Goal: Transaction & Acquisition: Purchase product/service

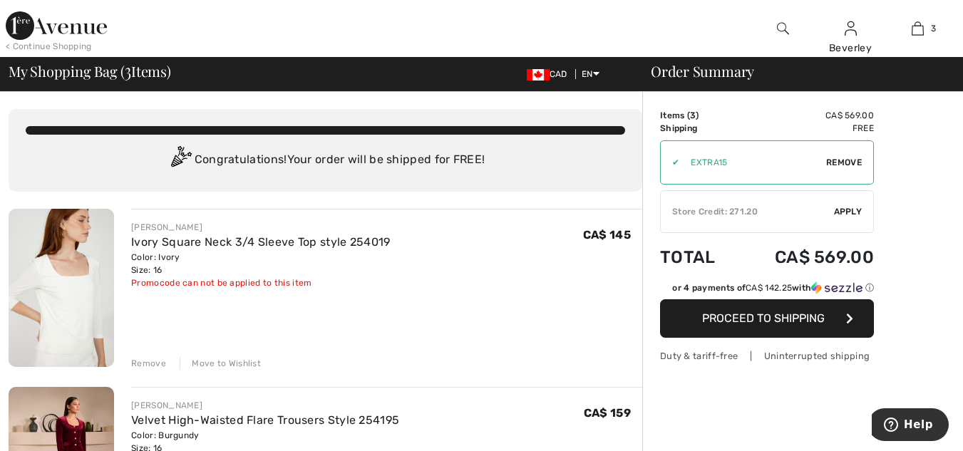
scroll to position [71, 0]
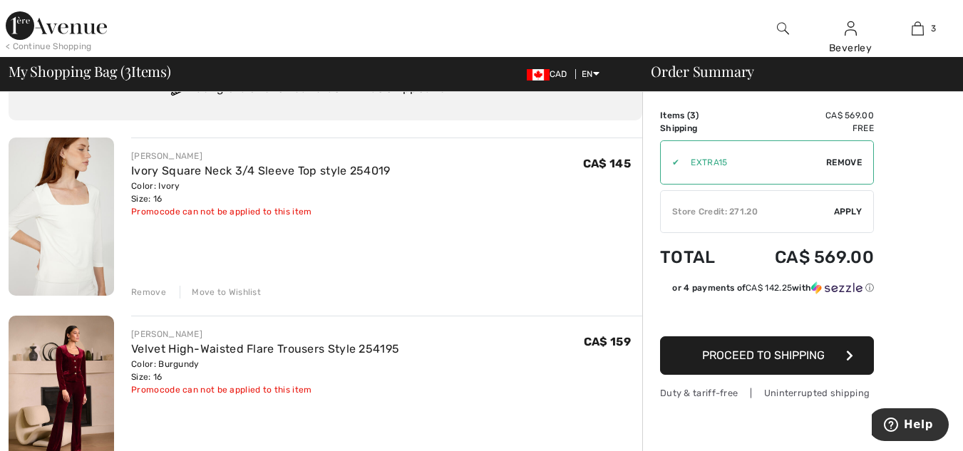
click at [144, 294] on div "Remove" at bounding box center [148, 292] width 35 height 13
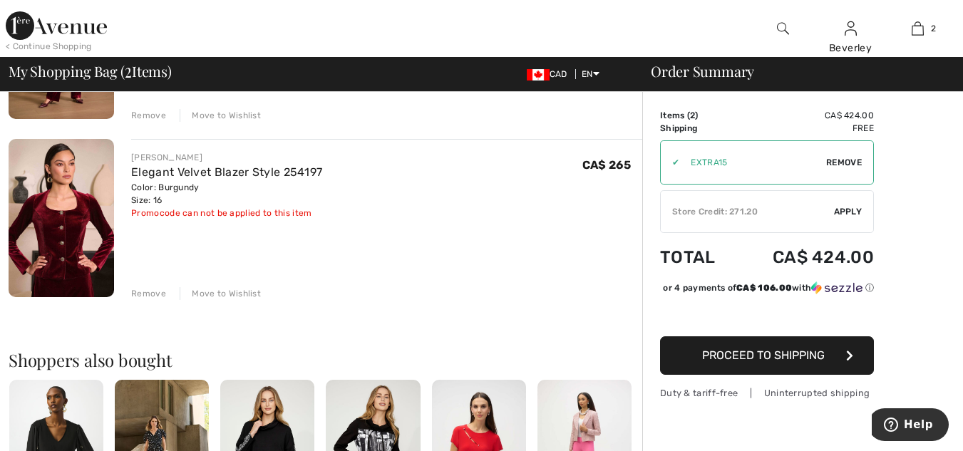
scroll to position [214, 0]
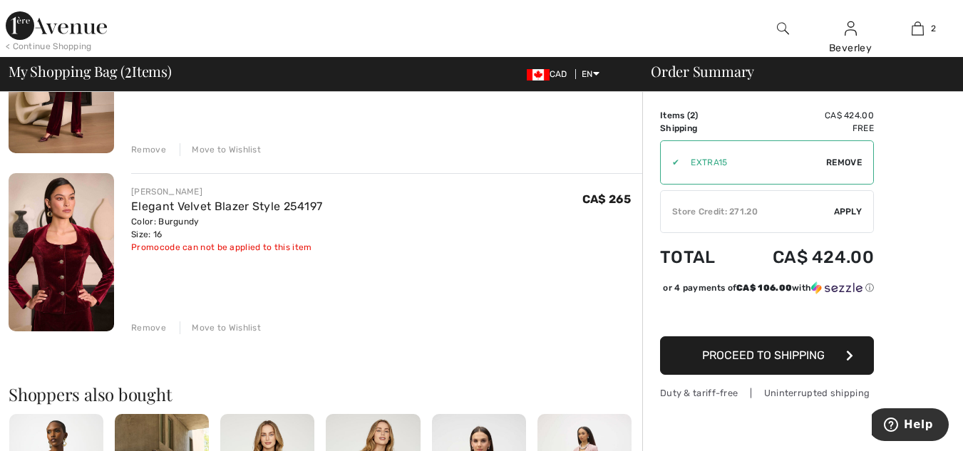
click at [848, 209] on span "Apply" at bounding box center [848, 211] width 29 height 13
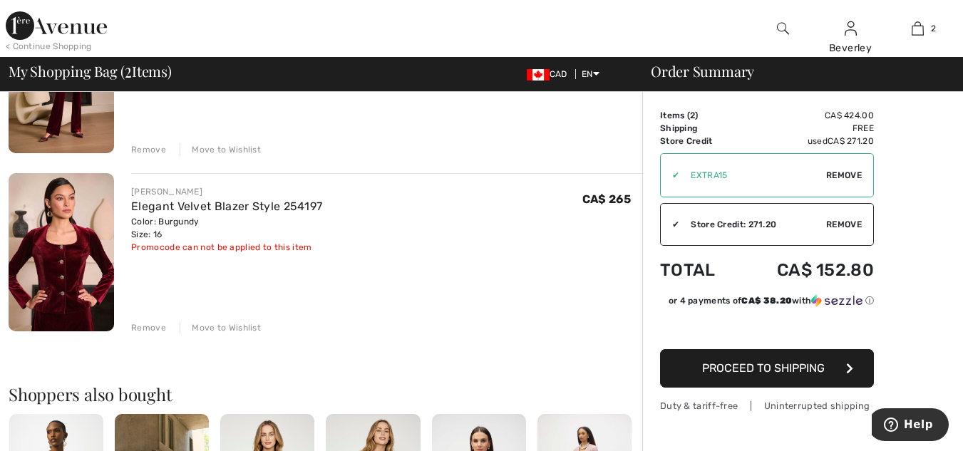
click at [767, 368] on span "Proceed to Shipping" at bounding box center [763, 368] width 123 height 14
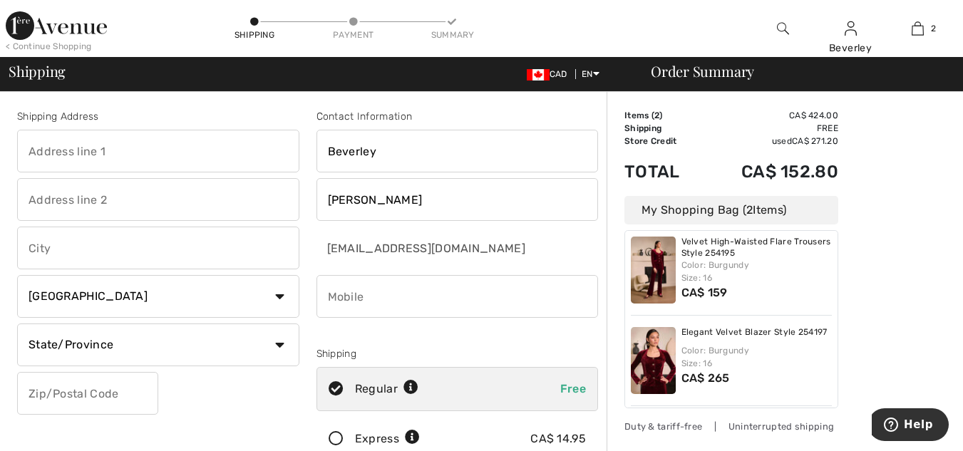
click at [31, 145] on input "text" at bounding box center [158, 151] width 282 height 43
type input "6131 Third Line"
type input "[GEOGRAPHIC_DATA]"
select select "ON"
type input "N7M5T1"
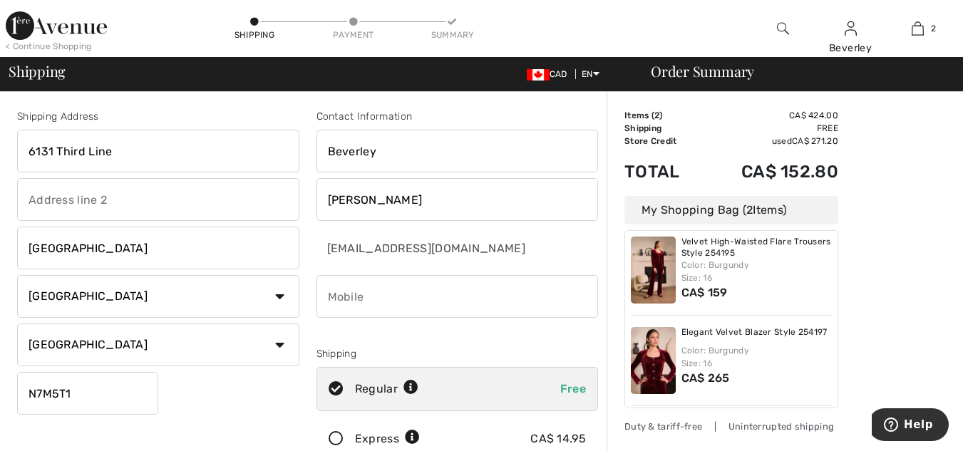
click at [330, 298] on input "phone" at bounding box center [457, 296] width 282 height 43
type input "5193583621"
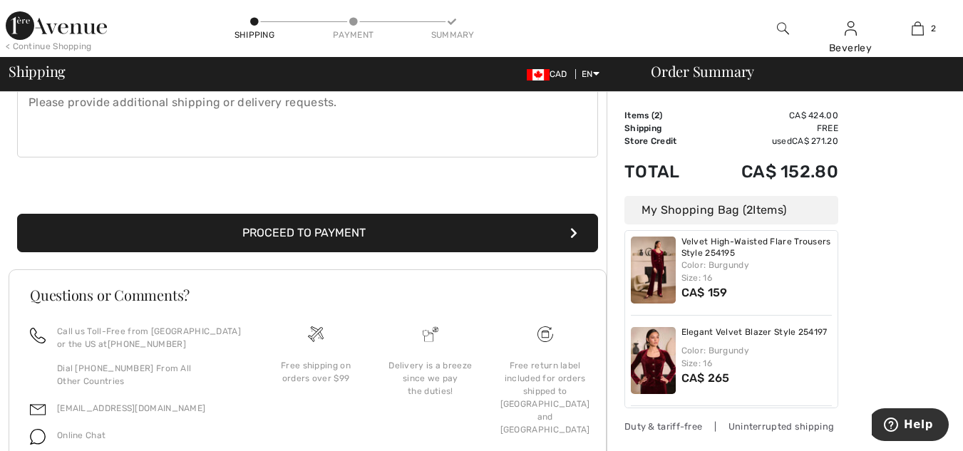
scroll to position [428, 0]
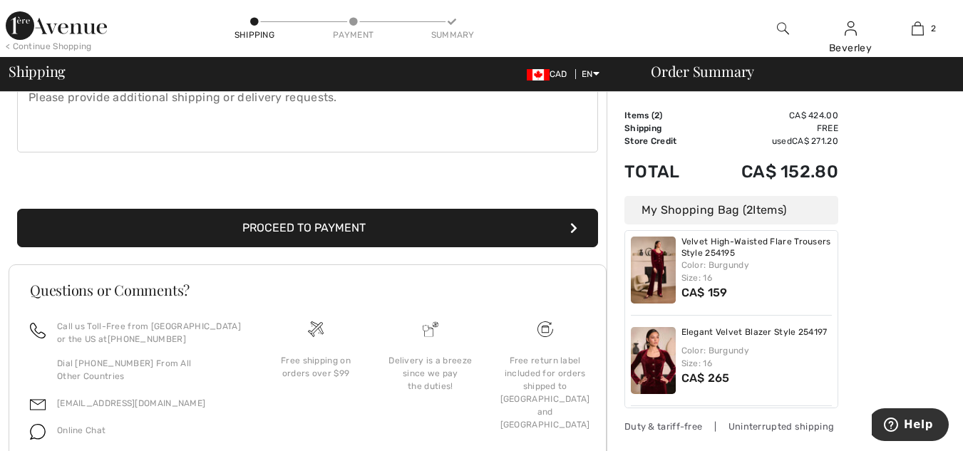
click at [337, 225] on button "Proceed to Payment" at bounding box center [307, 228] width 581 height 38
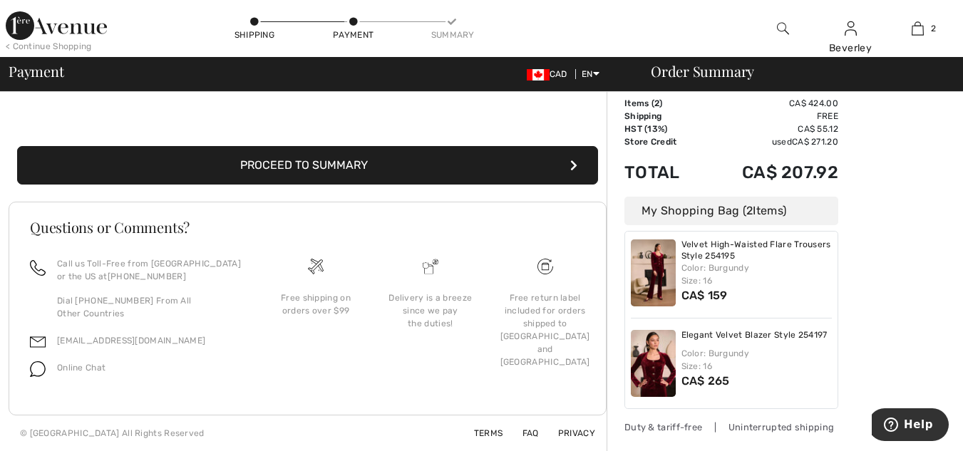
scroll to position [11, 0]
click at [364, 169] on button "Proceed to Summary" at bounding box center [307, 165] width 581 height 38
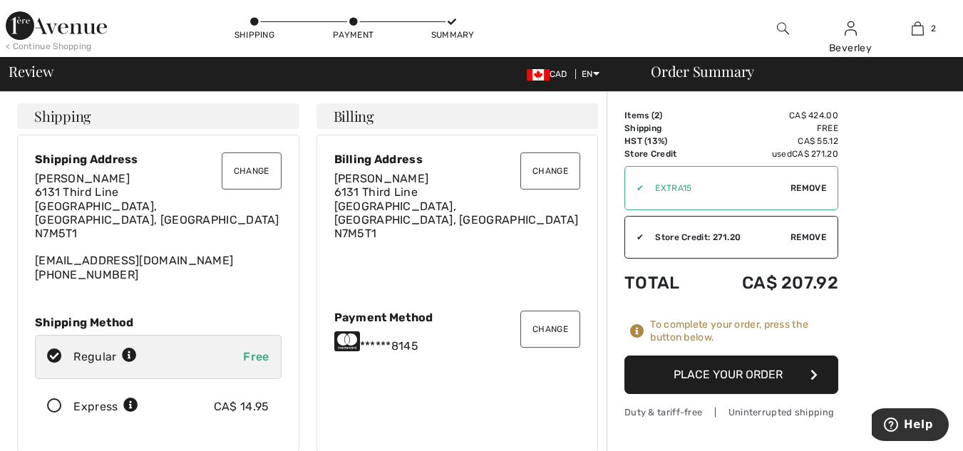
click at [713, 375] on button "Place Your Order" at bounding box center [731, 375] width 214 height 38
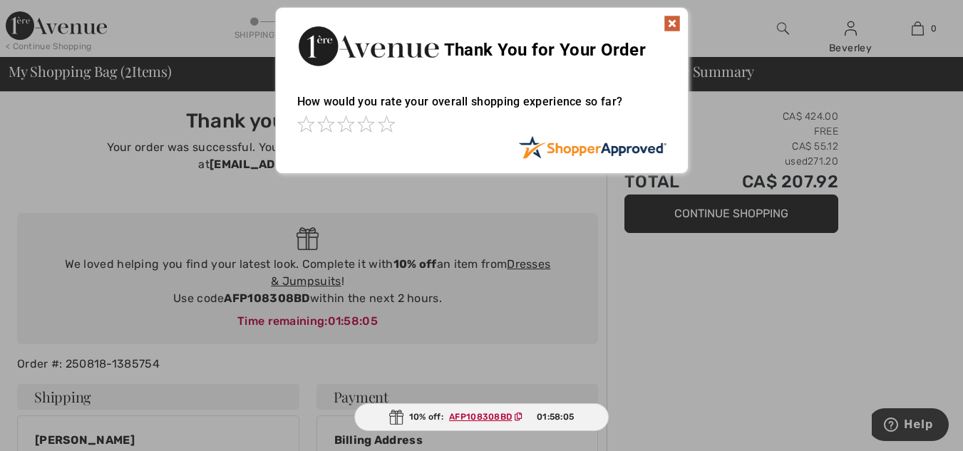
click at [670, 22] on img at bounding box center [671, 23] width 17 height 17
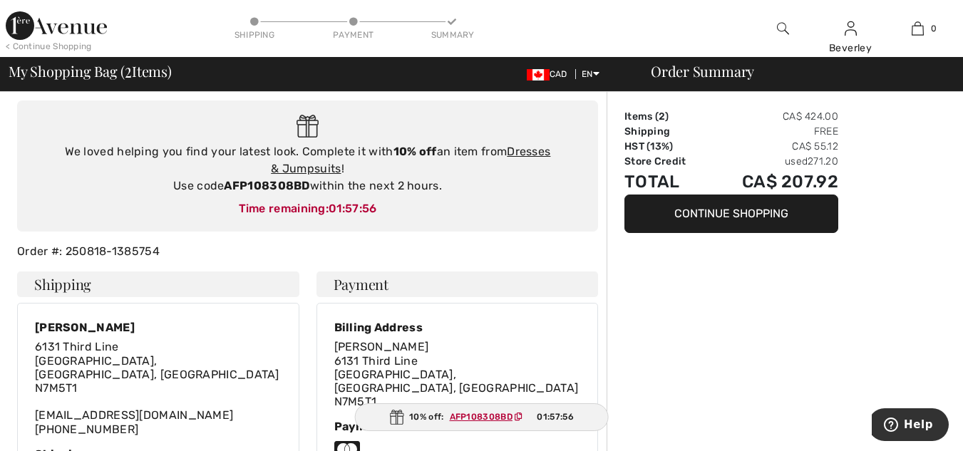
scroll to position [71, 0]
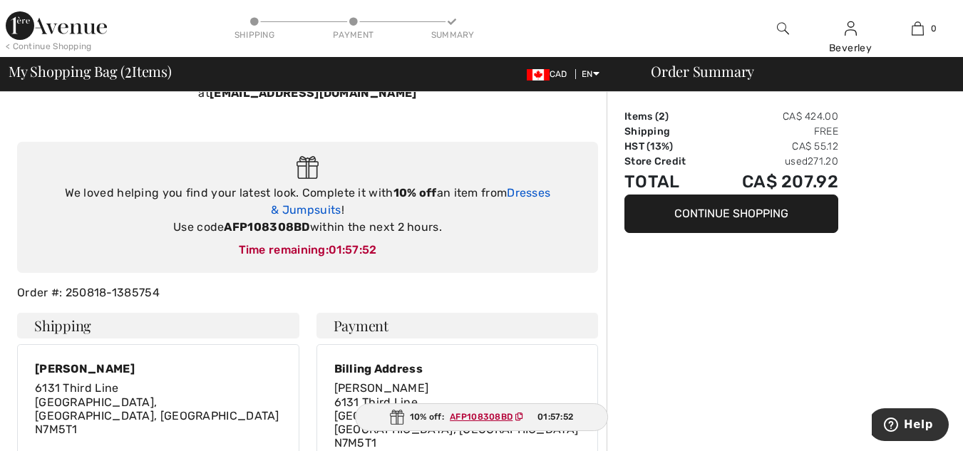
click at [527, 186] on link "Dresses & Jumpsuits" at bounding box center [410, 201] width 279 height 31
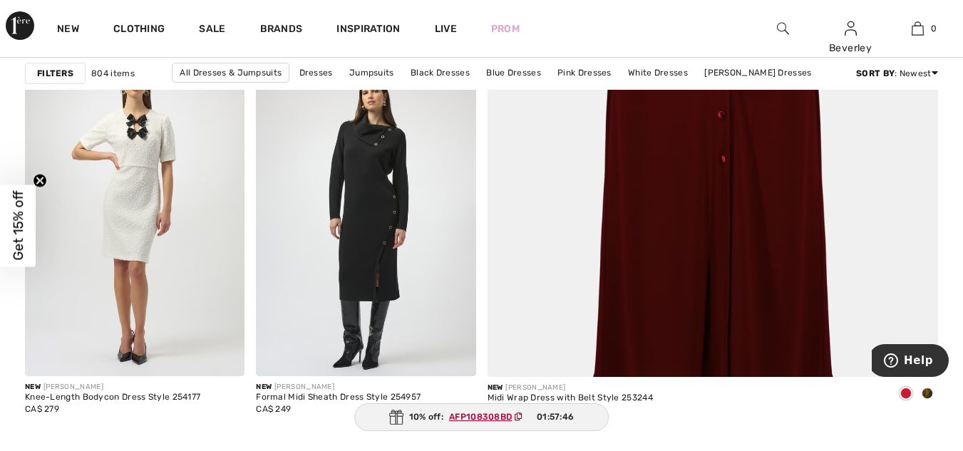
scroll to position [641, 0]
click at [698, 234] on img at bounding box center [712, 42] width 541 height 812
